Goal: Task Accomplishment & Management: Manage account settings

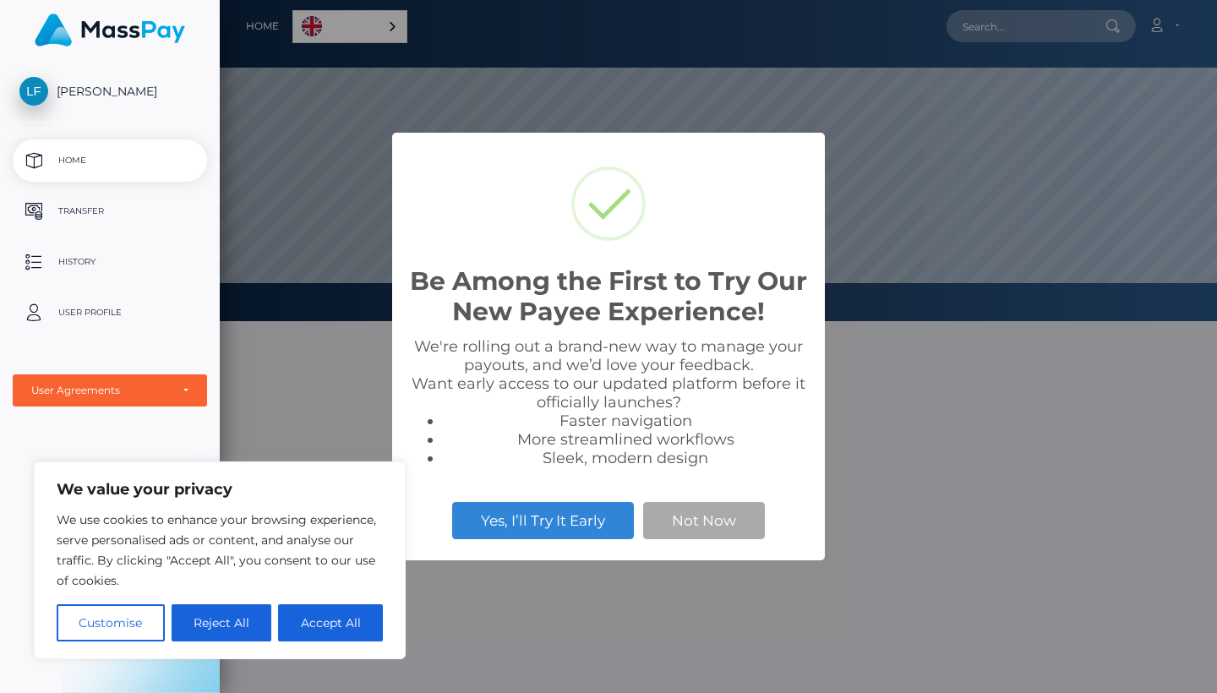
scroll to position [321, 997]
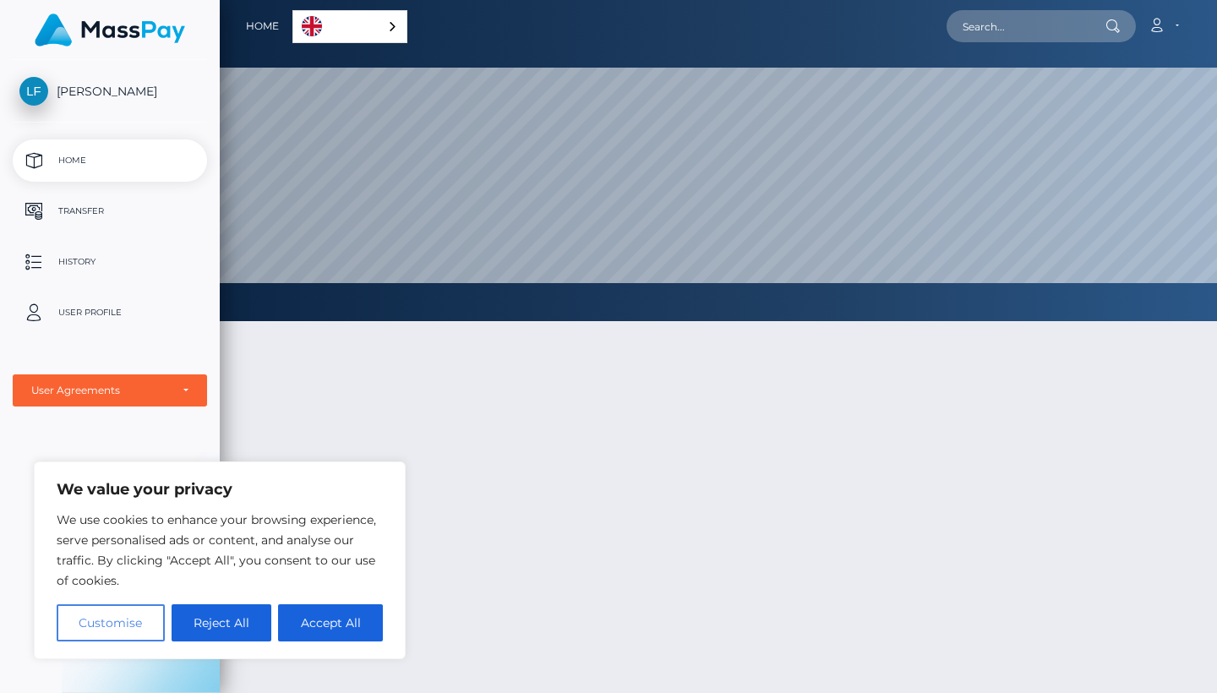
click at [145, 613] on button "Customise" at bounding box center [111, 622] width 108 height 37
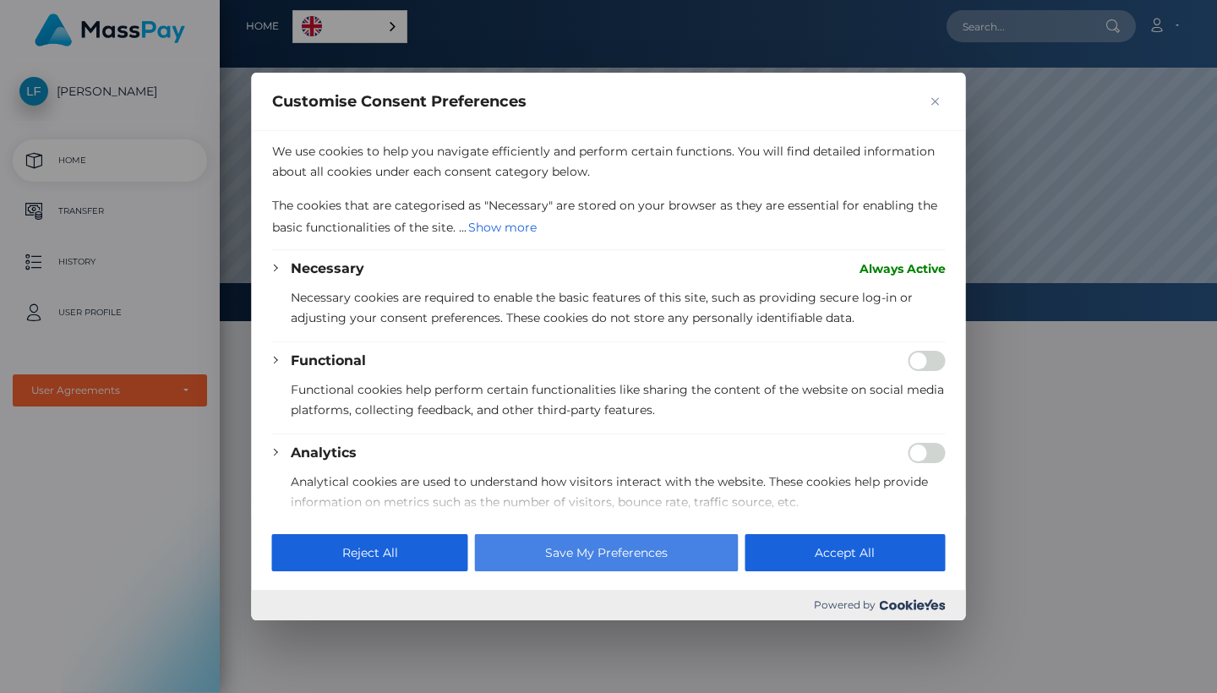
click at [705, 556] on button "Save My Preferences" at bounding box center [606, 552] width 263 height 37
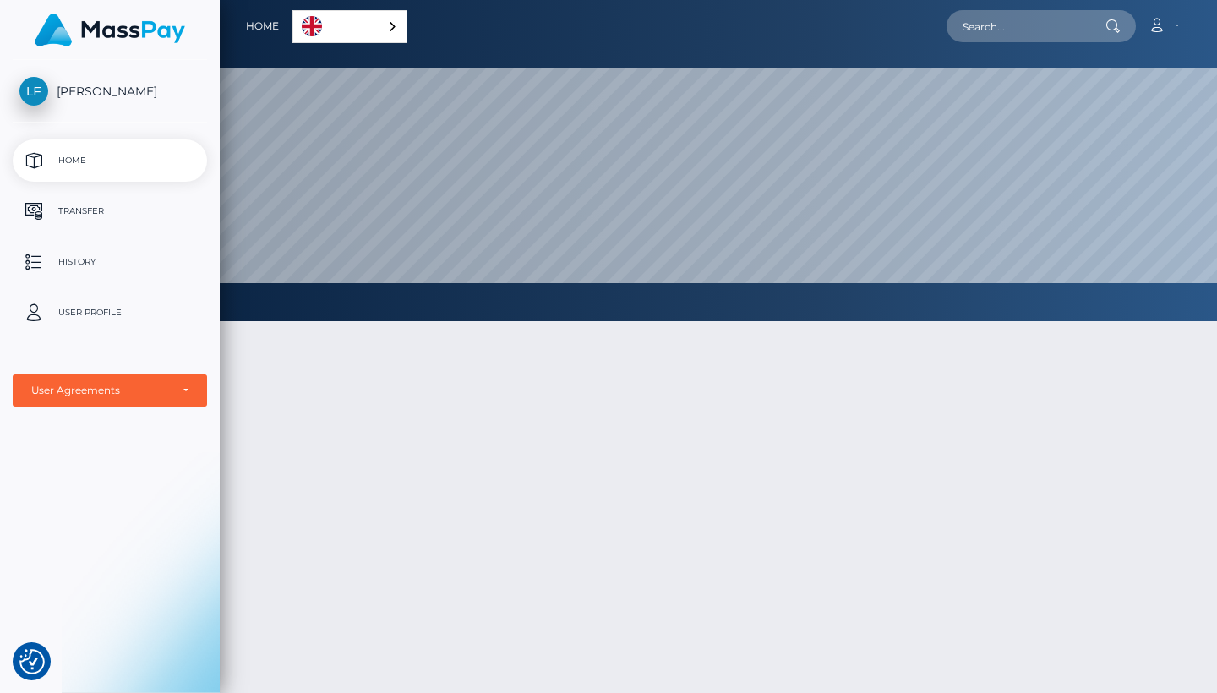
click at [357, 15] on link "English" at bounding box center [349, 26] width 113 height 31
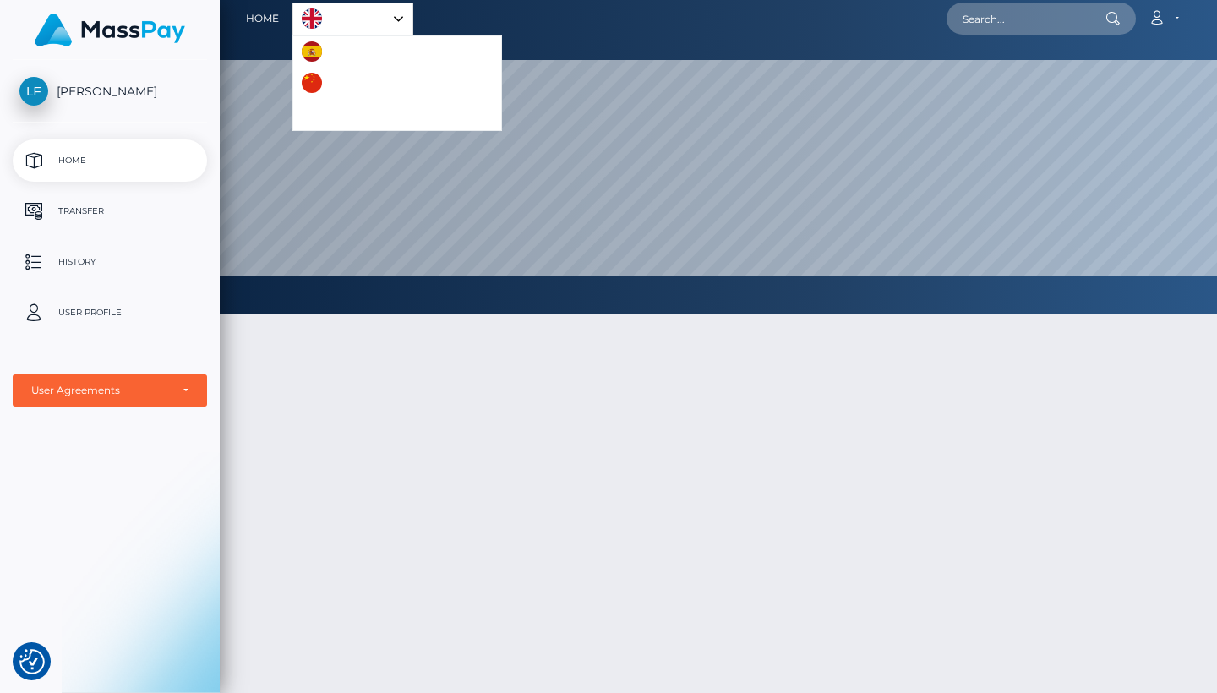
scroll to position [11, 0]
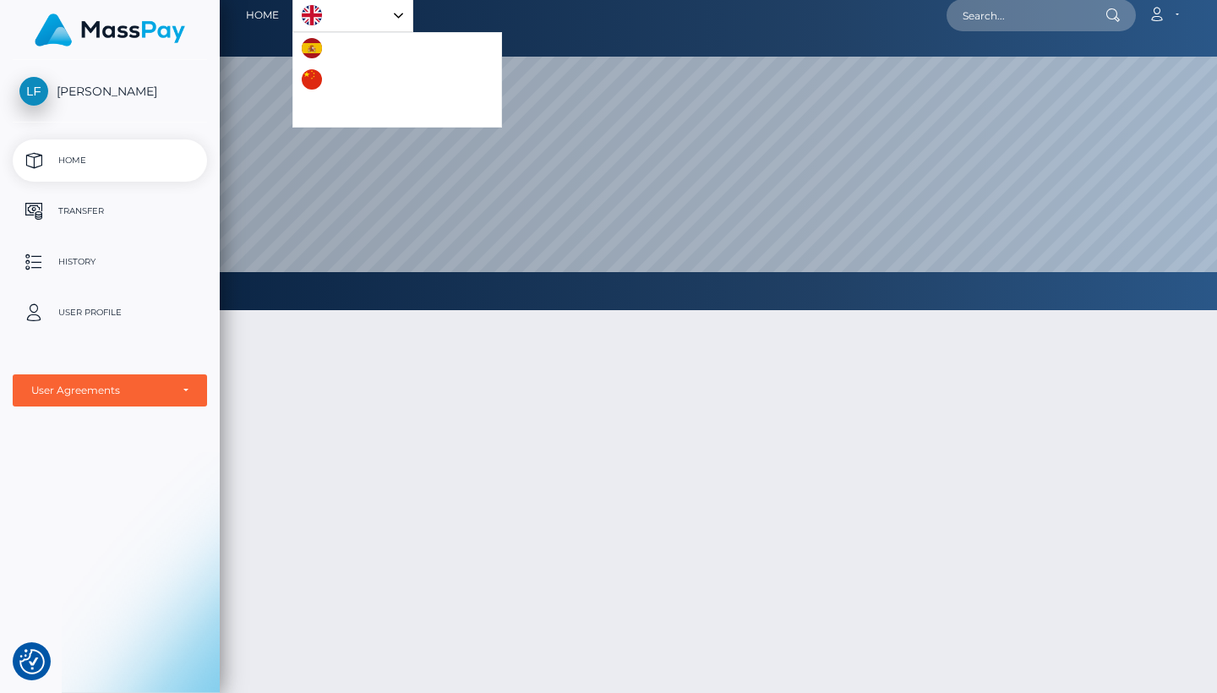
click at [381, 18] on link "English" at bounding box center [352, 15] width 119 height 31
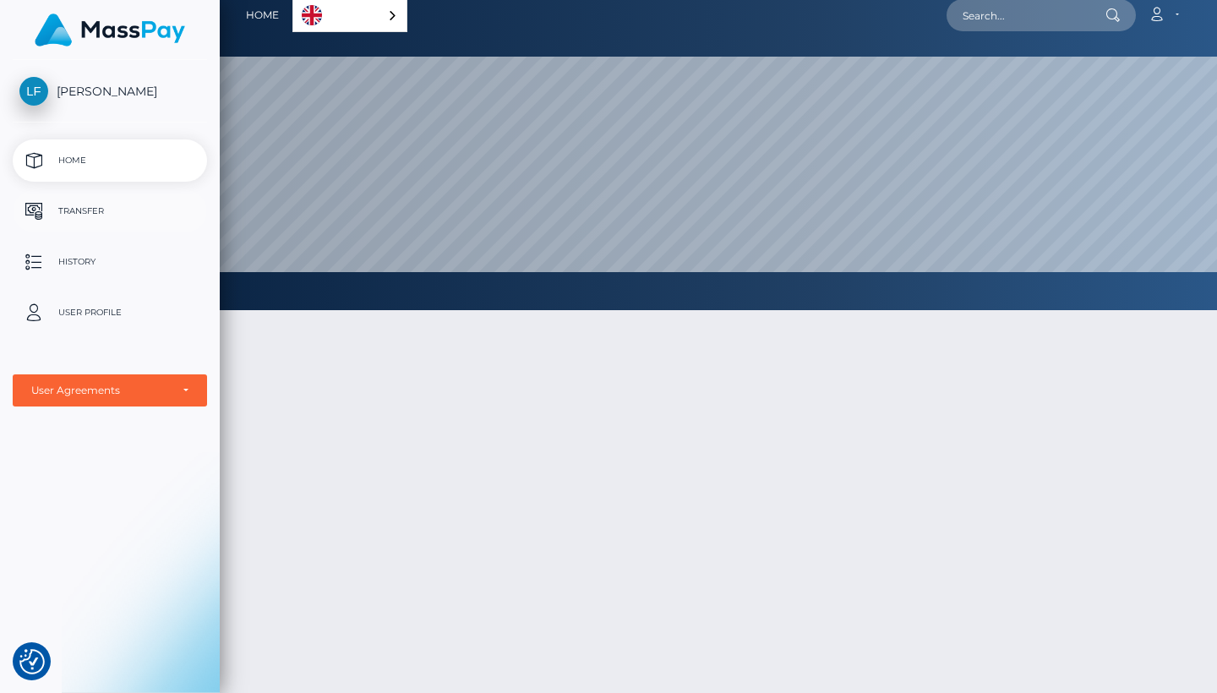
click at [107, 210] on p "Transfer" at bounding box center [109, 211] width 181 height 25
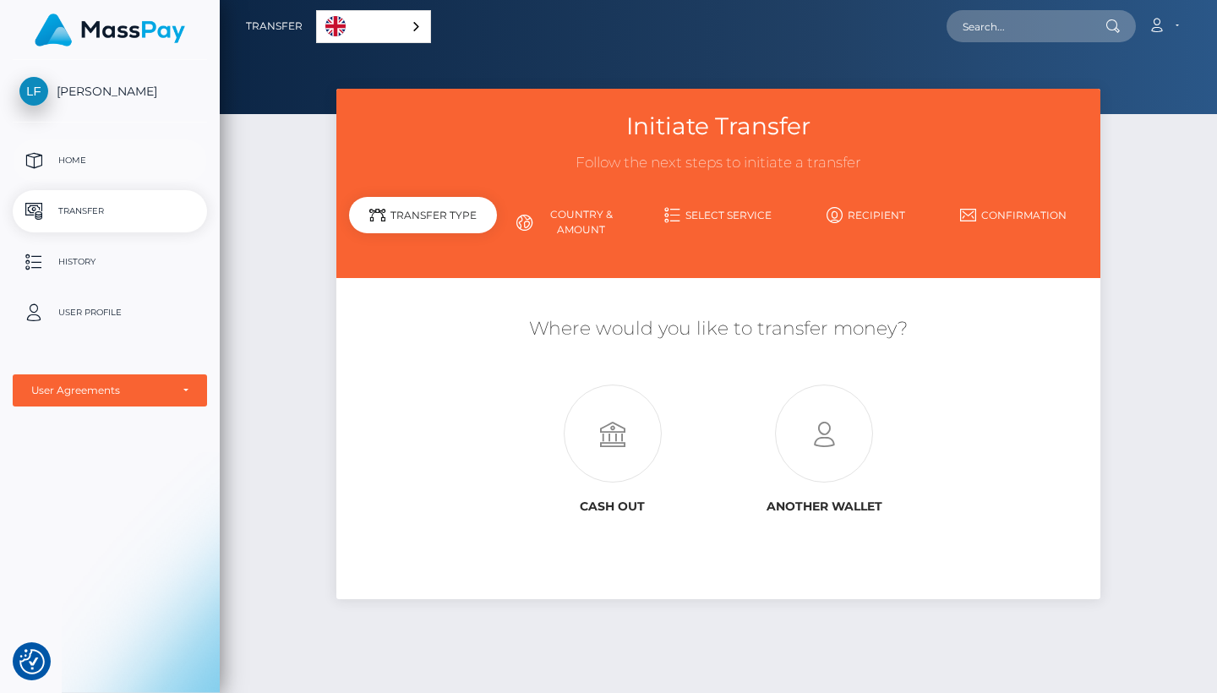
click at [111, 151] on p "Home" at bounding box center [109, 160] width 181 height 25
click at [96, 308] on p "User Profile" at bounding box center [109, 312] width 181 height 25
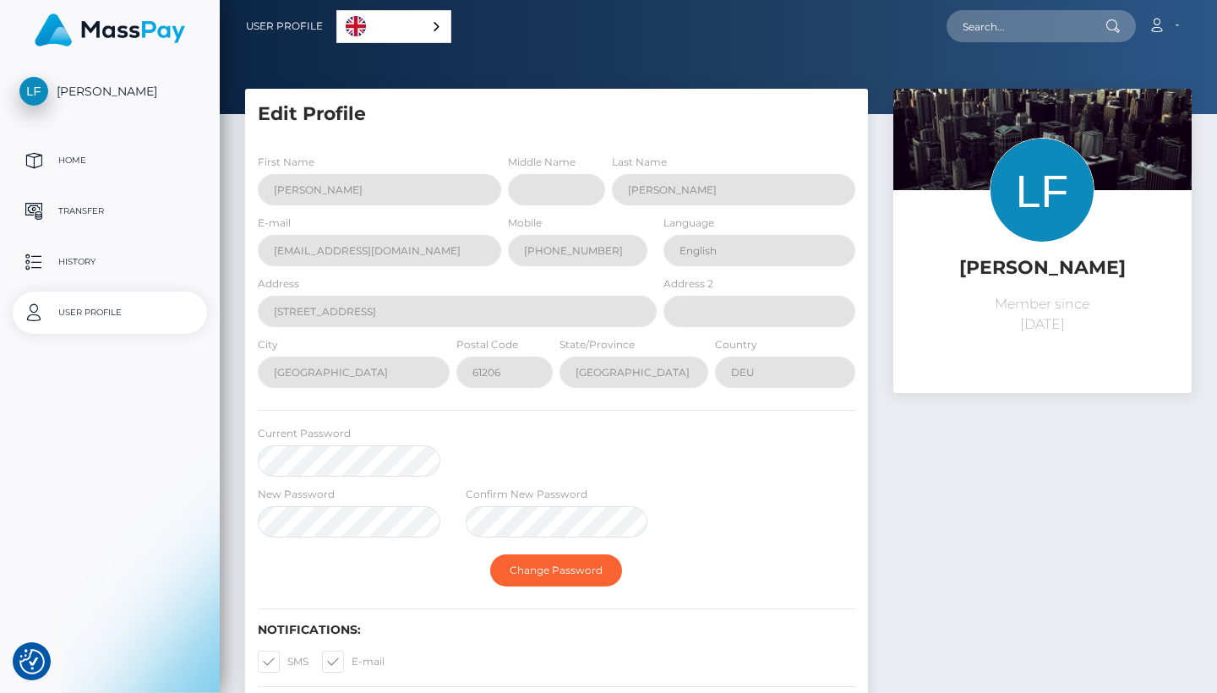
select select
click at [103, 263] on p "History" at bounding box center [109, 261] width 181 height 25
click at [90, 206] on p "Transfer" at bounding box center [109, 211] width 181 height 25
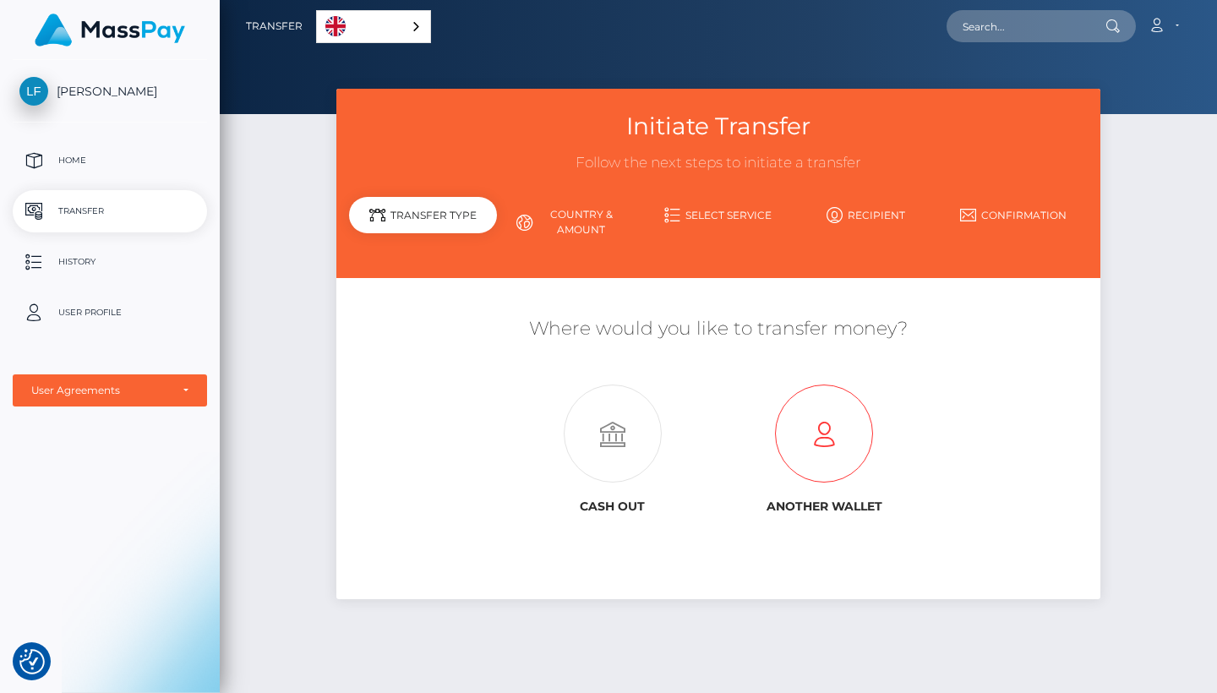
click at [815, 451] on icon at bounding box center [824, 434] width 212 height 98
